Goal: Transaction & Acquisition: Purchase product/service

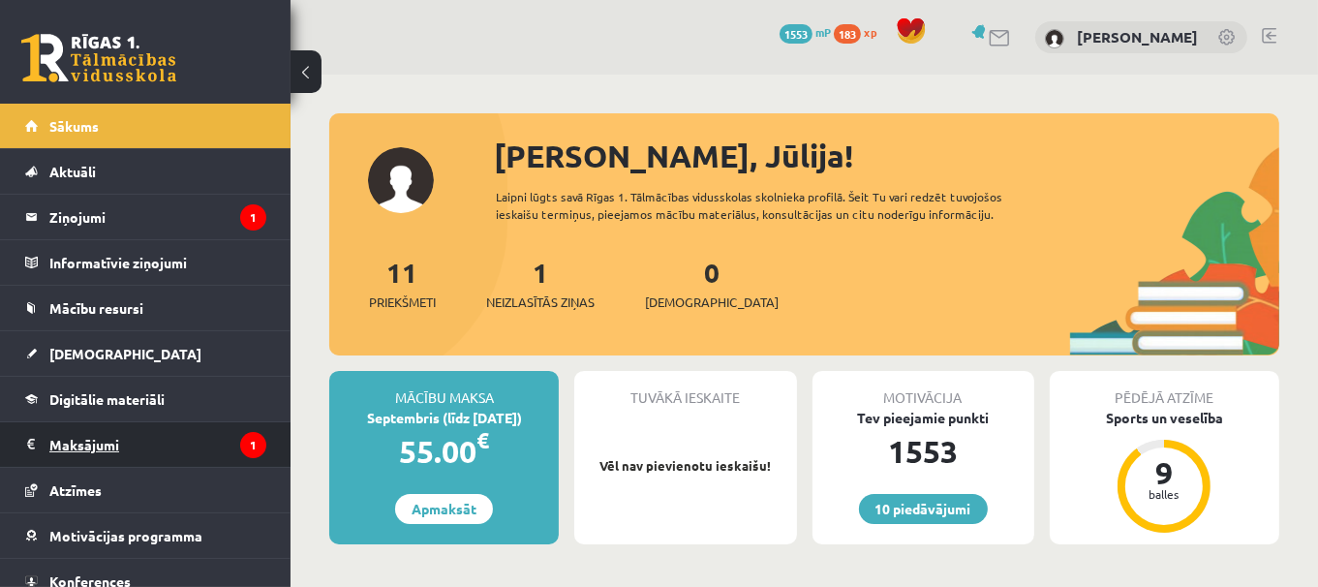
click at [178, 446] on legend "Maksājumi 1" at bounding box center [157, 444] width 217 height 45
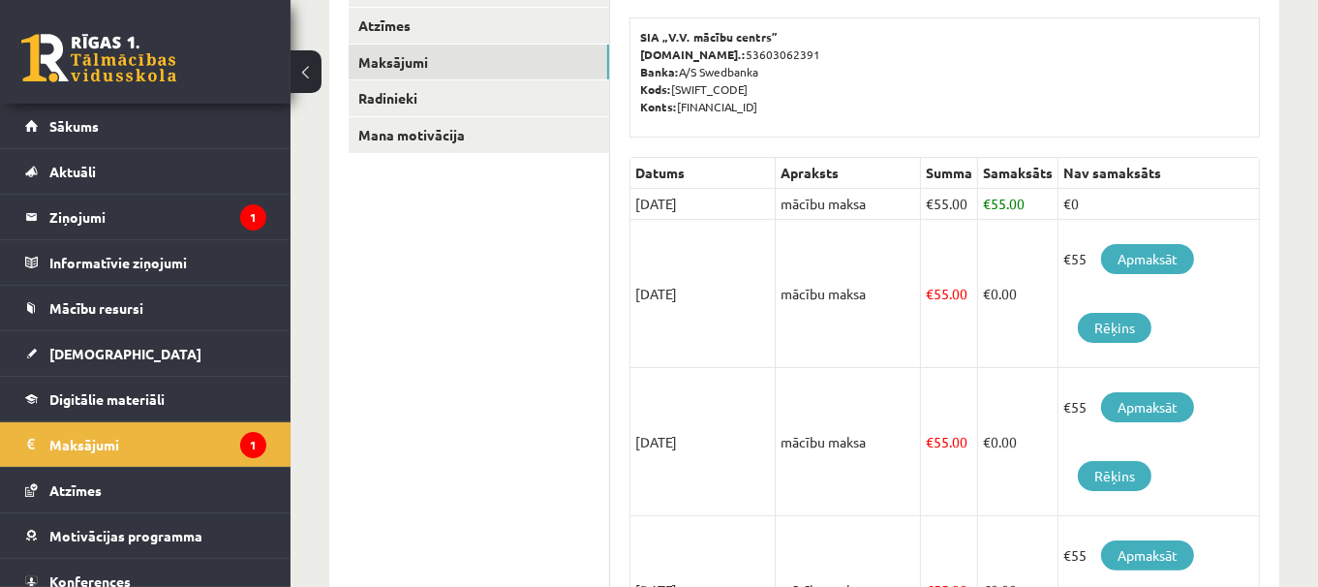
scroll to position [308, 0]
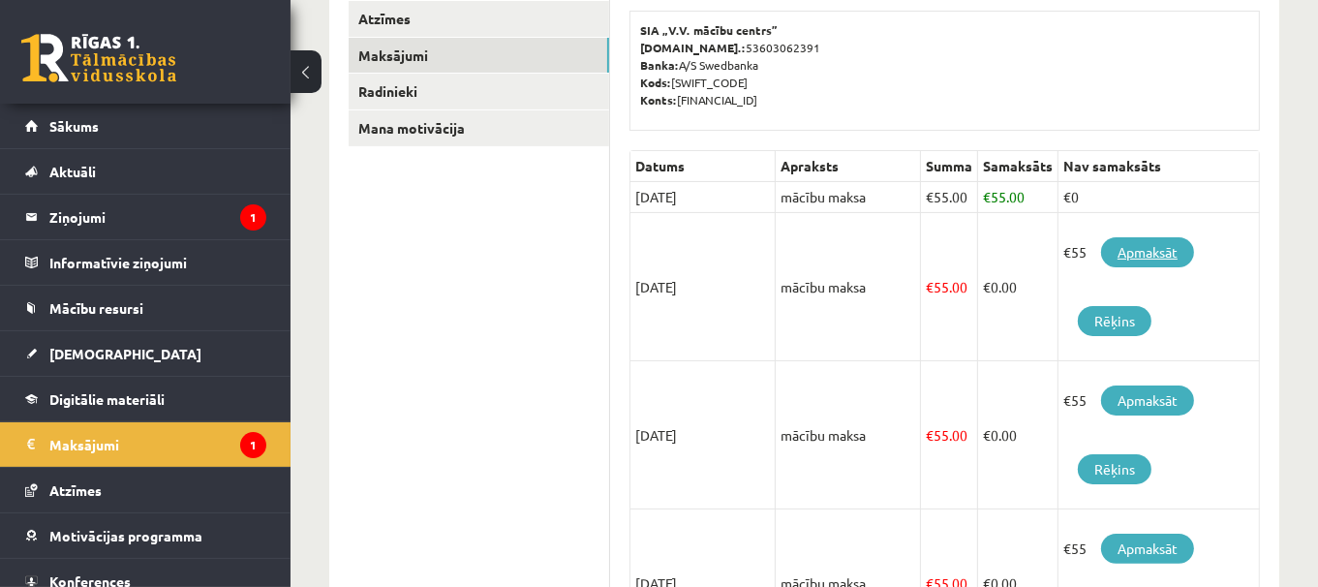
click at [1164, 255] on link "Apmaksāt" at bounding box center [1147, 252] width 93 height 30
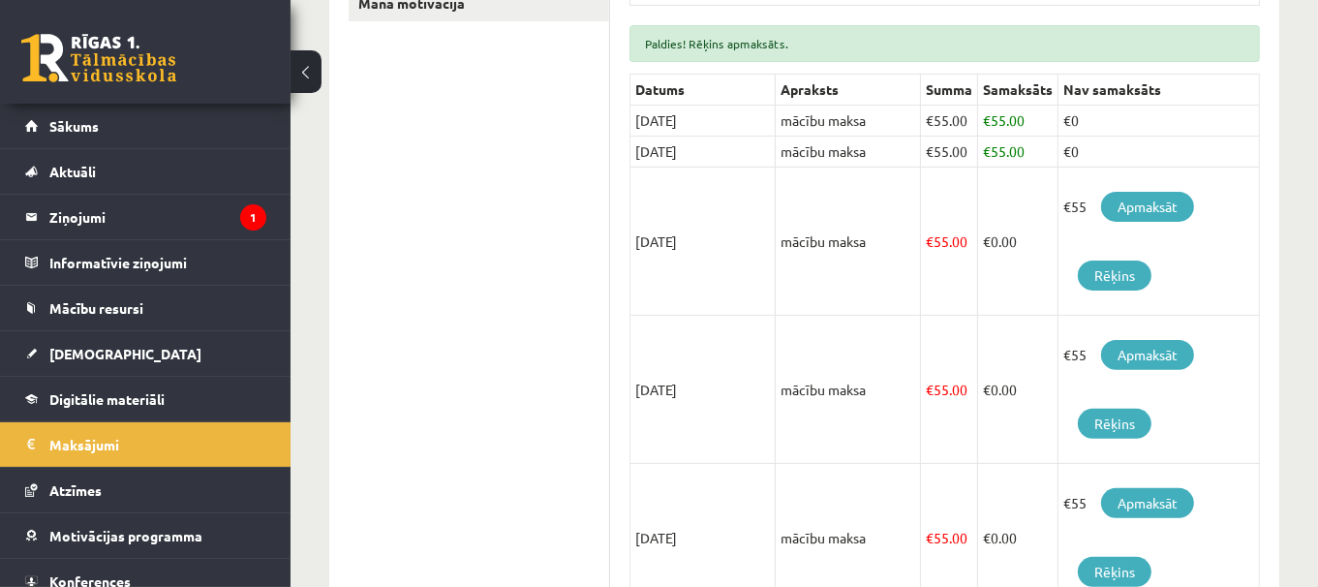
scroll to position [486, 0]
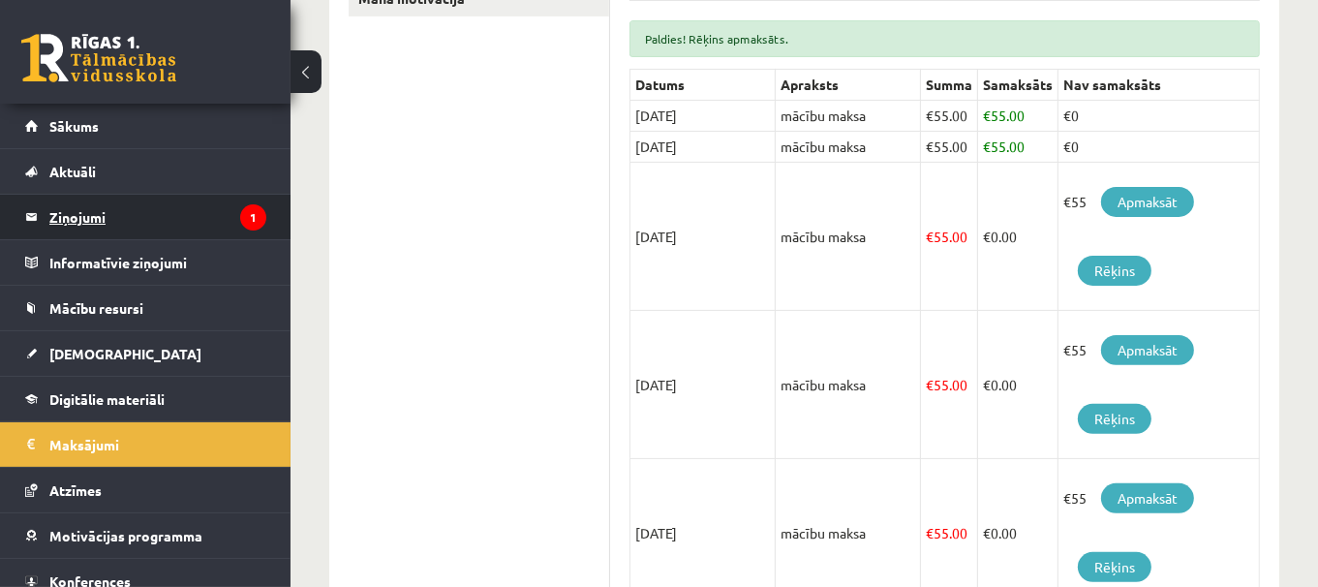
click at [115, 213] on legend "Ziņojumi 1" at bounding box center [157, 217] width 217 height 45
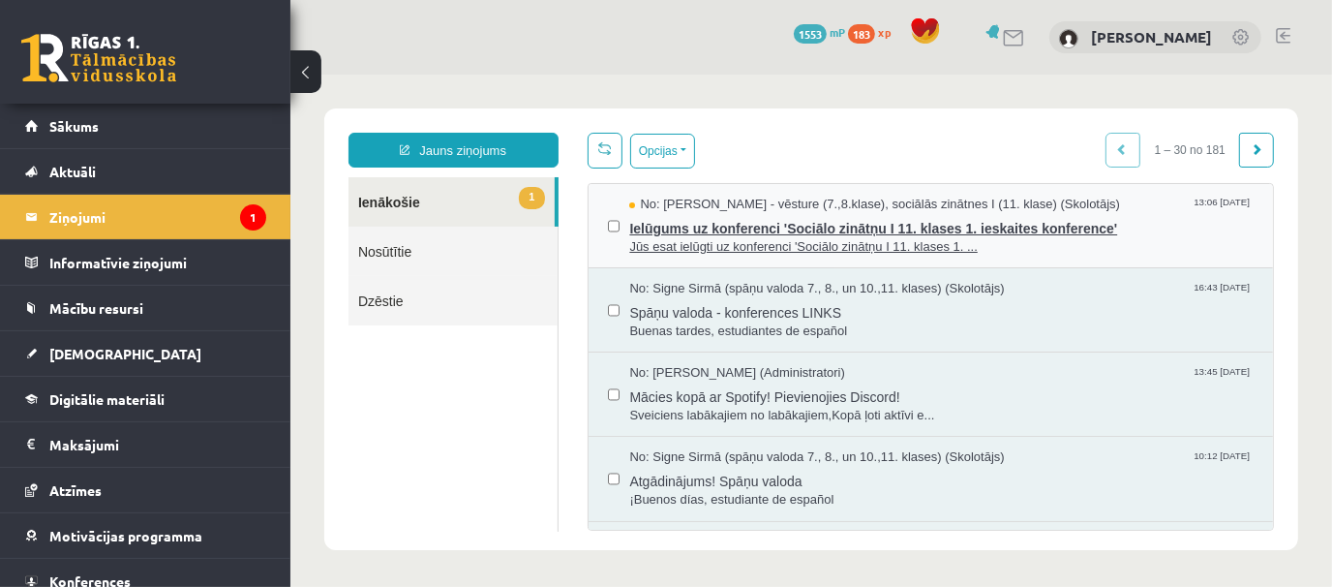
click at [821, 237] on span "Jūs esat ielūgti uz konferenci 'Sociālo zinātņu I 11. klases 1. ..." at bounding box center [940, 246] width 625 height 18
